Goal: Book appointment/travel/reservation

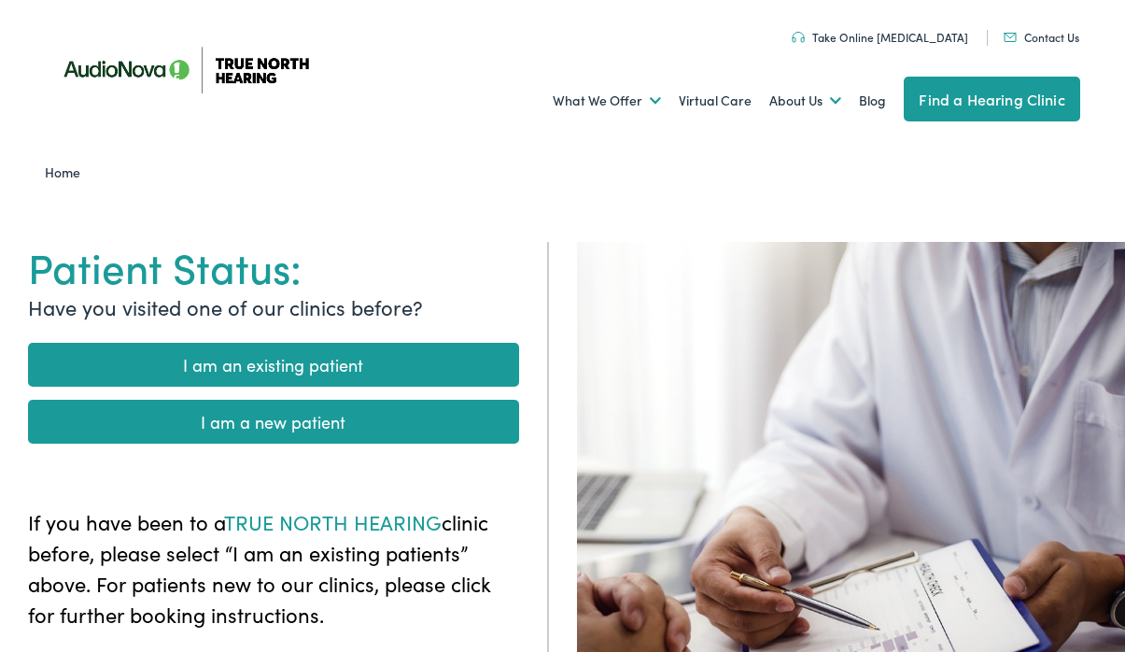
click at [318, 366] on link "I am an existing patient" at bounding box center [273, 365] width 491 height 44
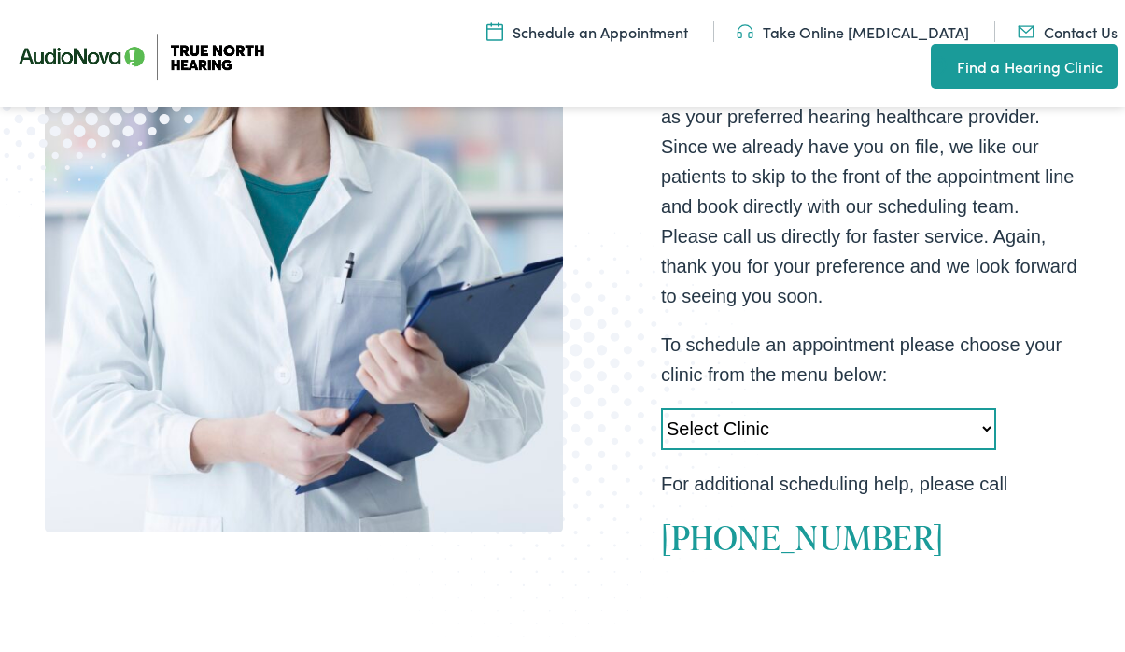
scroll to position [425, 0]
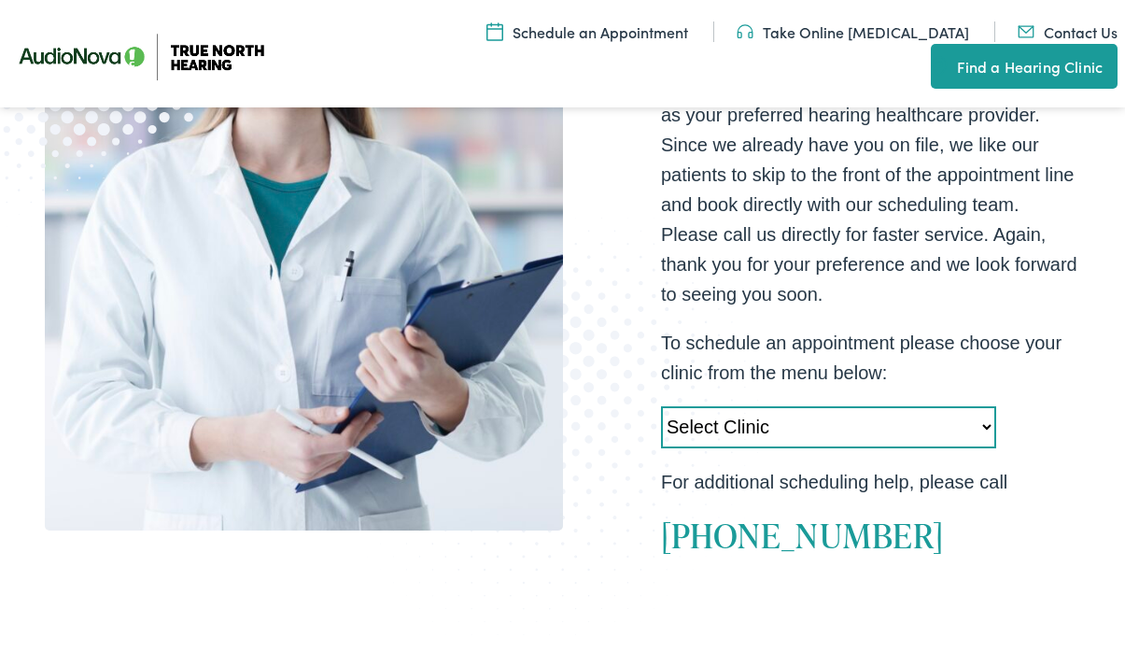
select select "[URL][DOMAIN_NAME]"
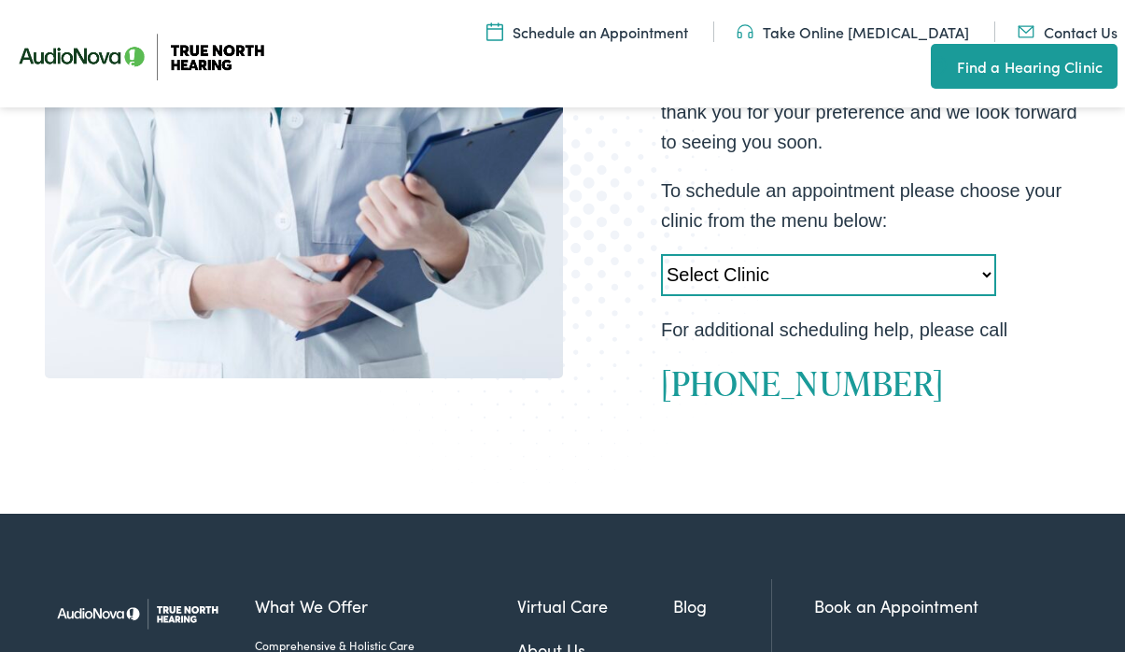
scroll to position [573, 0]
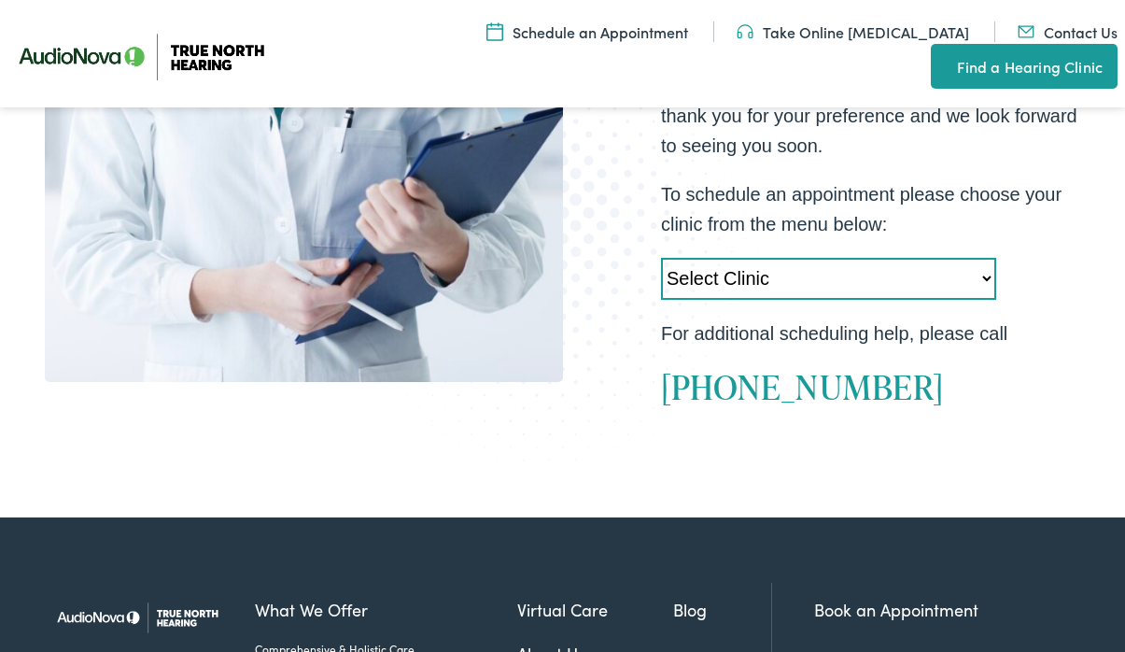
click at [642, 30] on link "Schedule an Appointment" at bounding box center [587, 31] width 202 height 21
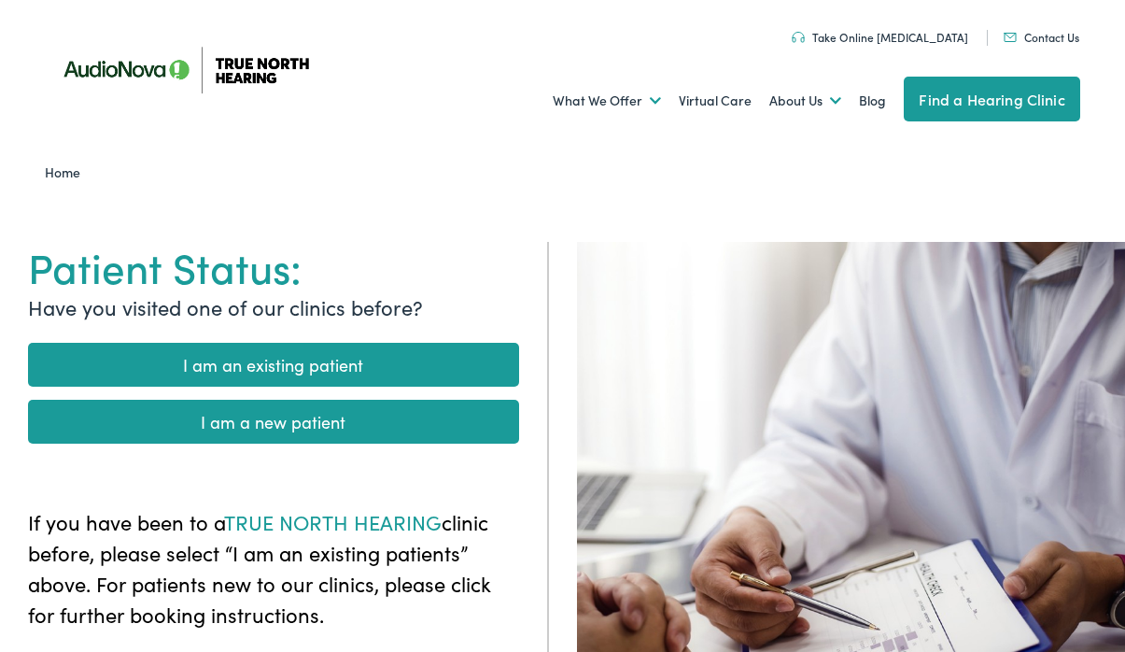
click at [341, 362] on link "I am an existing patient" at bounding box center [273, 365] width 491 height 44
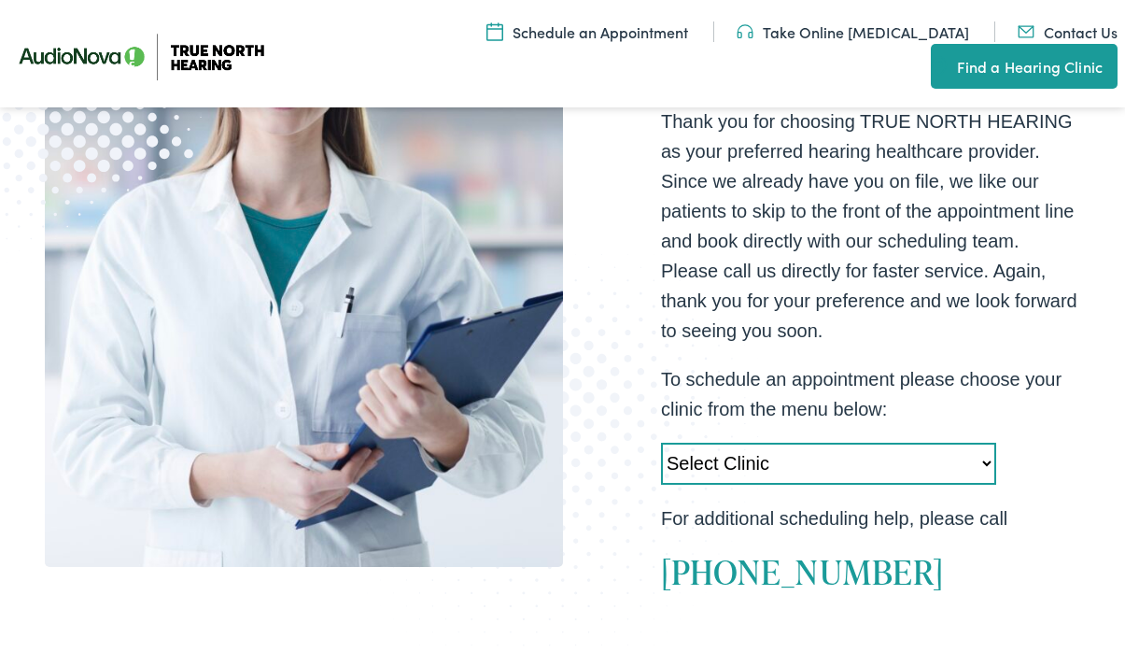
scroll to position [396, 0]
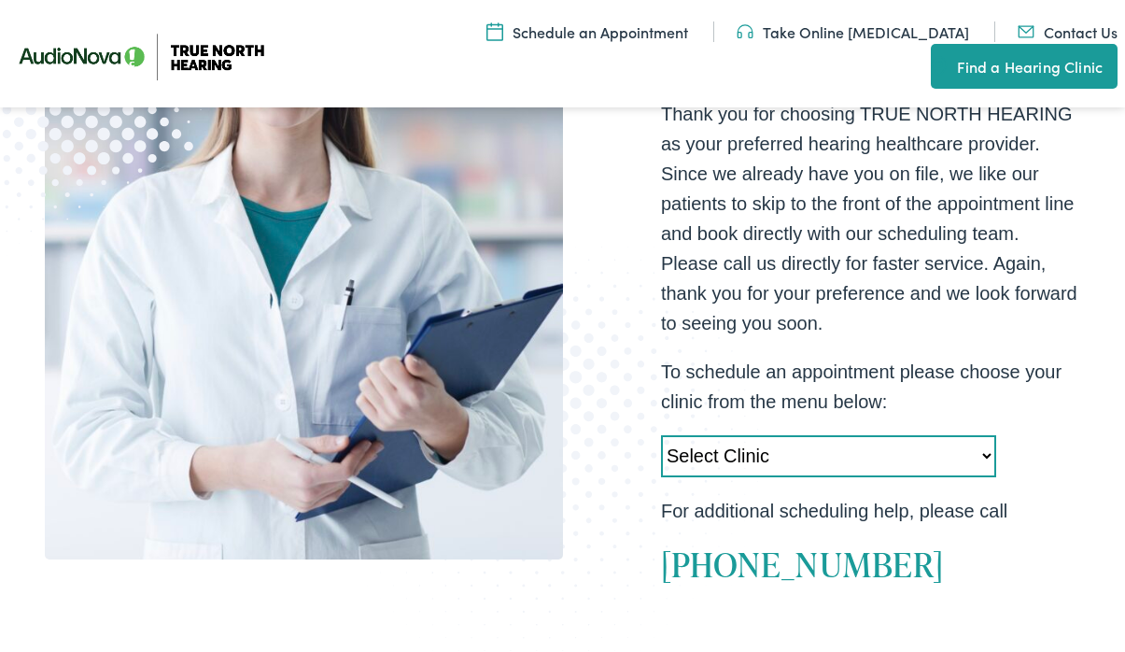
click at [710, 432] on div "Thank you for choosing TRUE NORTH HEARING as your preferred hearing healthcare …" at bounding box center [870, 342] width 419 height 486
select select "[URL][DOMAIN_NAME]"
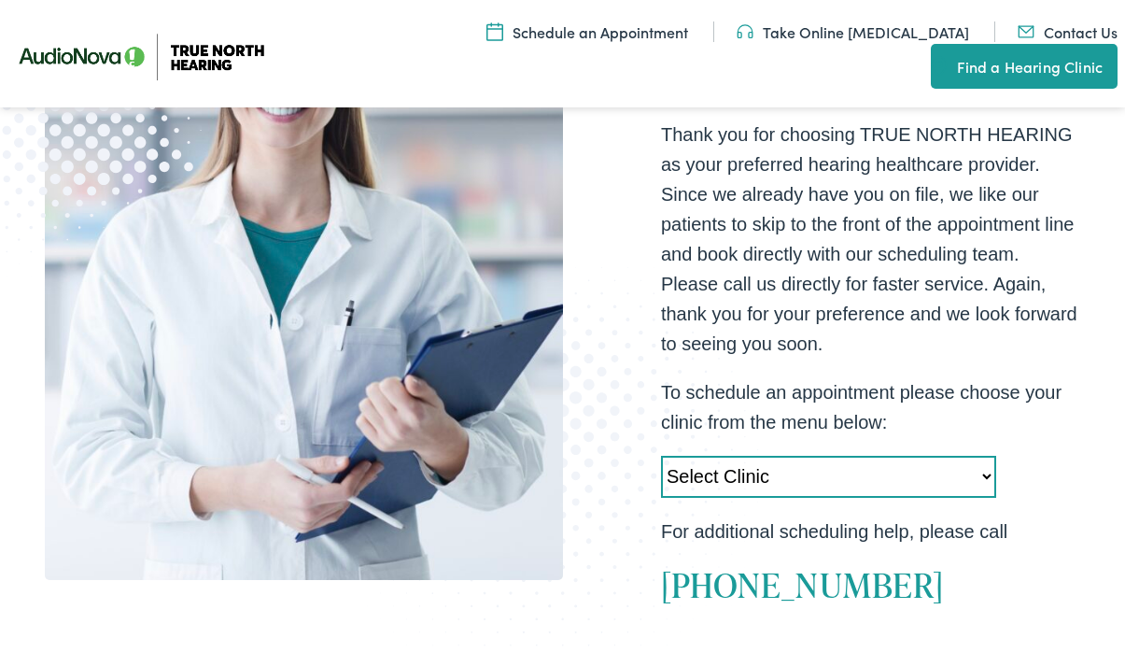
scroll to position [377, 0]
